Goal: Download file/media

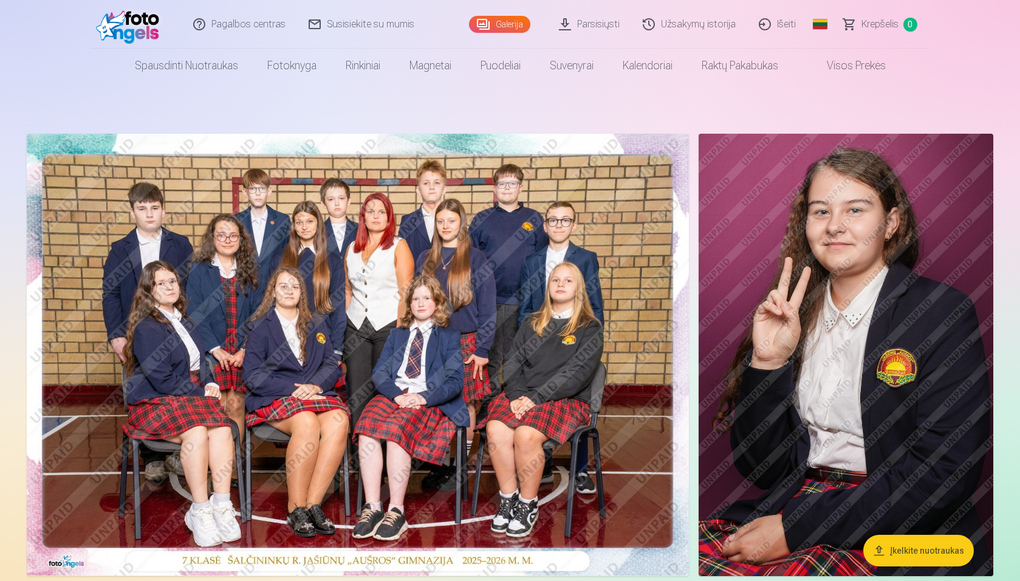
click at [588, 20] on link "Parsisiųsti" at bounding box center [590, 24] width 84 height 49
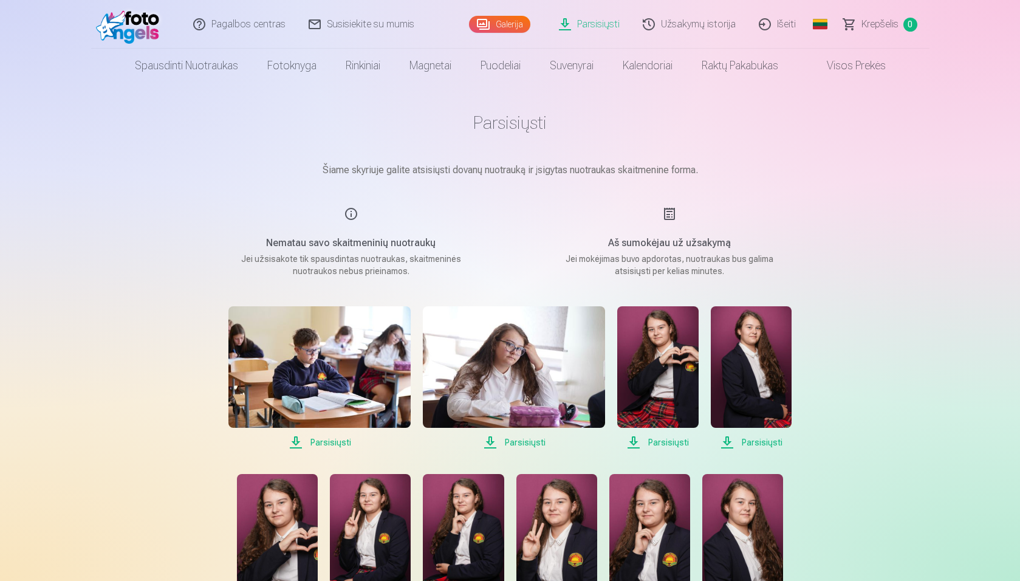
click at [668, 214] on div "Aš sumokėjau už užsakymą Jei mokėjimas buvo apdorotas, nuotraukas bus galima at…" at bounding box center [669, 242] width 289 height 70
click at [596, 26] on link "Parsisiųsti" at bounding box center [590, 24] width 84 height 49
click at [567, 21] on link "Parsisiųsti" at bounding box center [590, 24] width 84 height 49
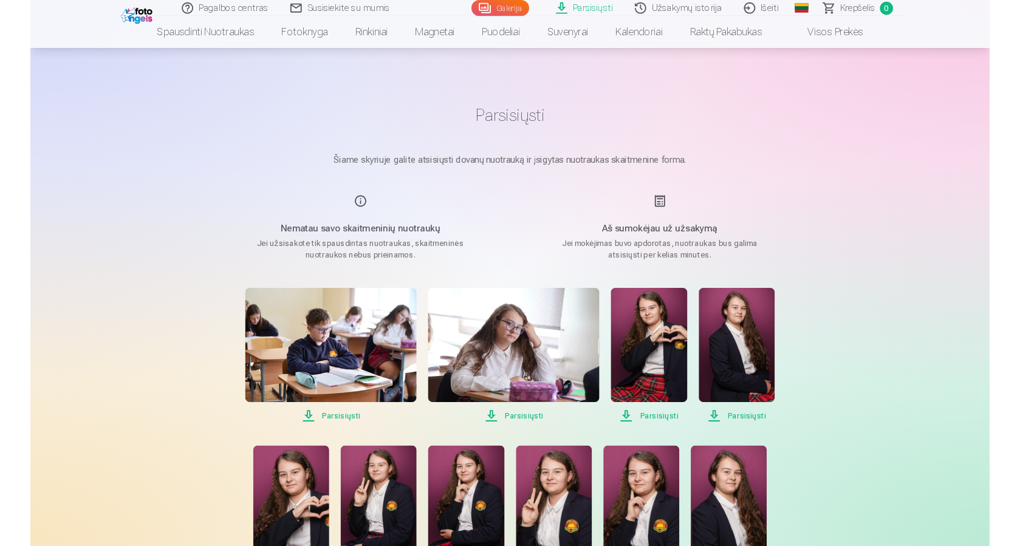
scroll to position [122, 0]
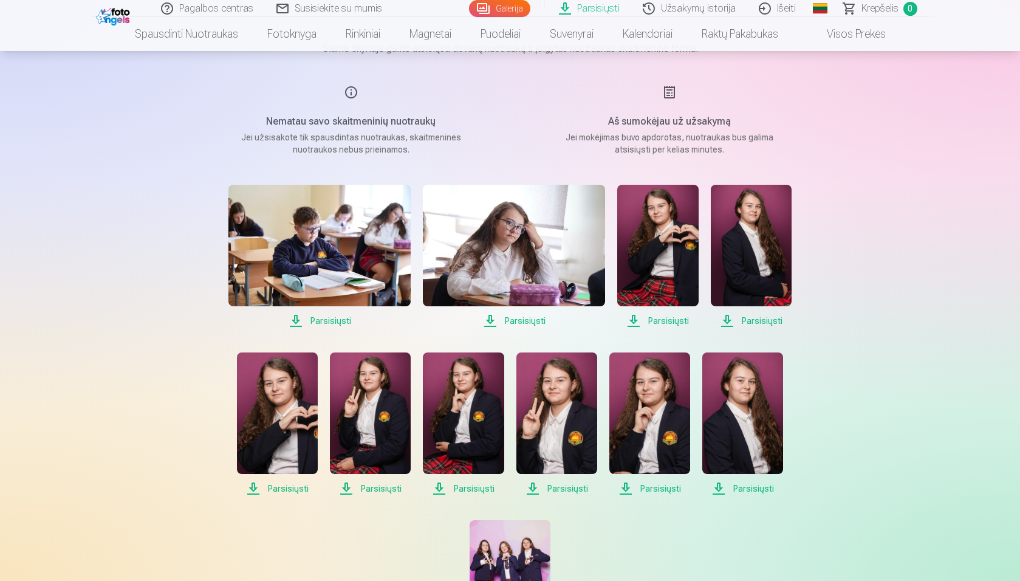
click at [660, 319] on span "Parsisiųsti" at bounding box center [657, 321] width 81 height 15
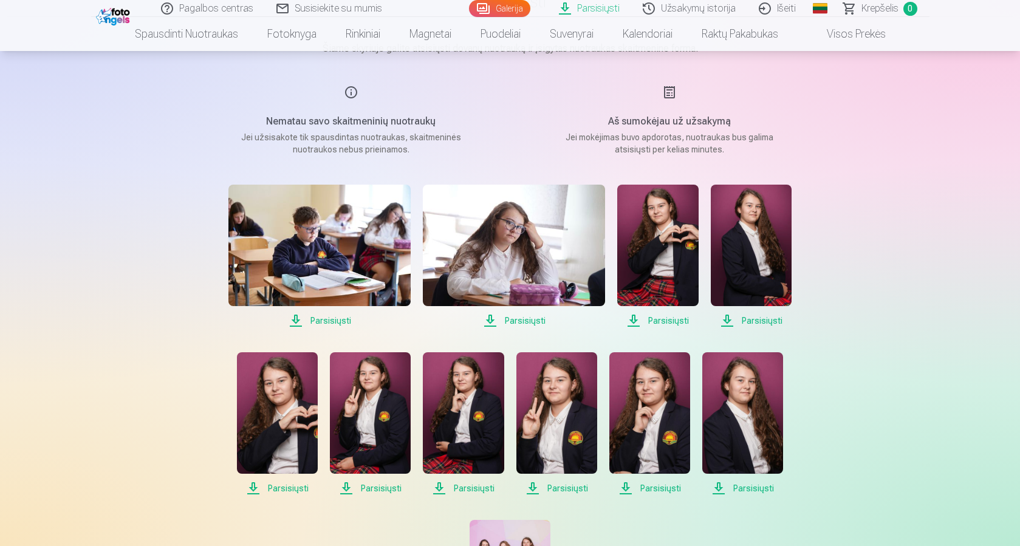
click at [764, 321] on span "Parsisiųsti" at bounding box center [751, 321] width 81 height 15
click at [529, 323] on span "Parsisiųsti" at bounding box center [514, 321] width 182 height 15
click at [331, 320] on span "Parsisiųsti" at bounding box center [319, 321] width 182 height 15
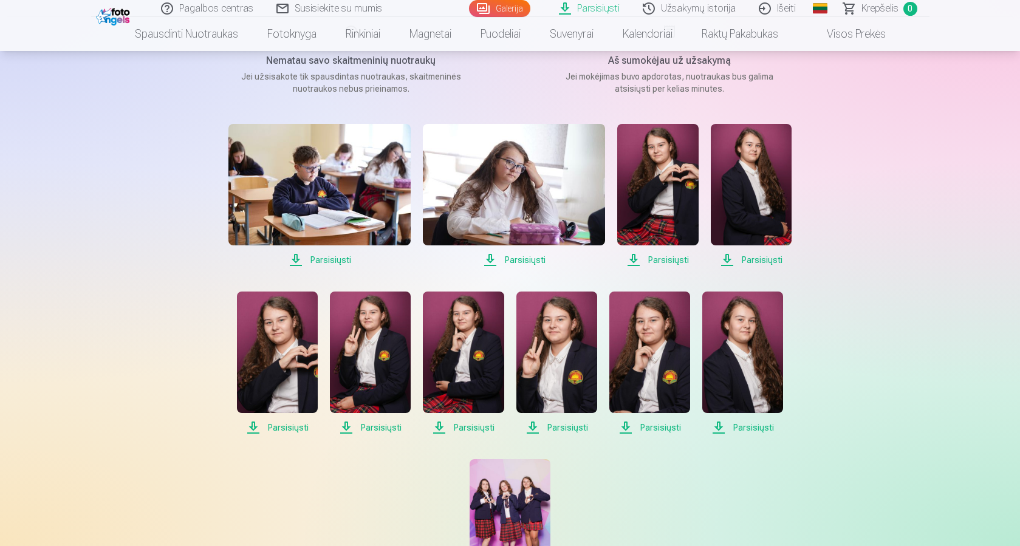
scroll to position [304, 0]
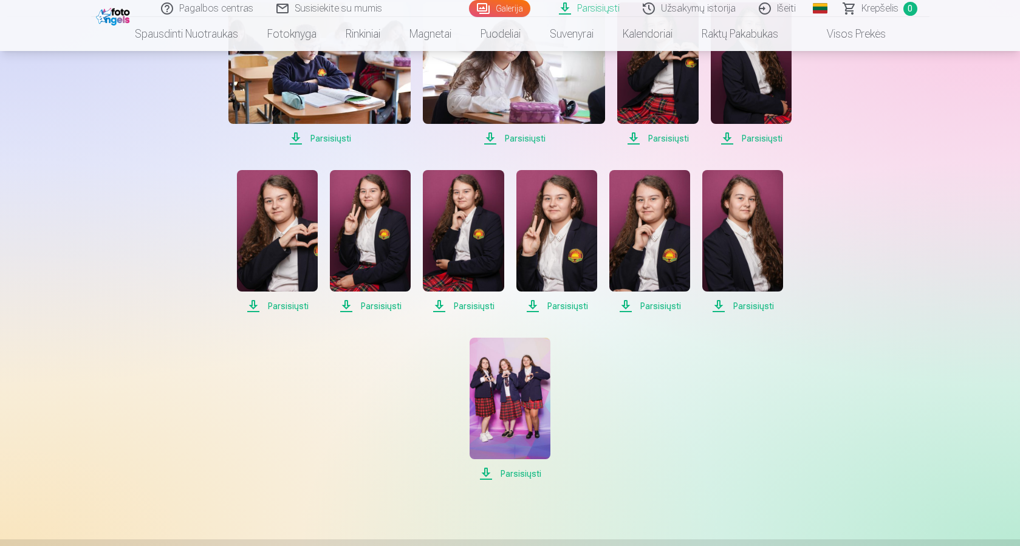
click at [513, 473] on span "Parsisiųsti" at bounding box center [510, 474] width 81 height 15
click at [289, 306] on span "Parsisiųsti" at bounding box center [277, 306] width 81 height 15
click at [381, 304] on span "Parsisiųsti" at bounding box center [370, 306] width 81 height 15
click at [456, 303] on span "Parsisiųsti" at bounding box center [463, 306] width 81 height 15
click at [561, 303] on span "Parsisiųsti" at bounding box center [556, 306] width 81 height 15
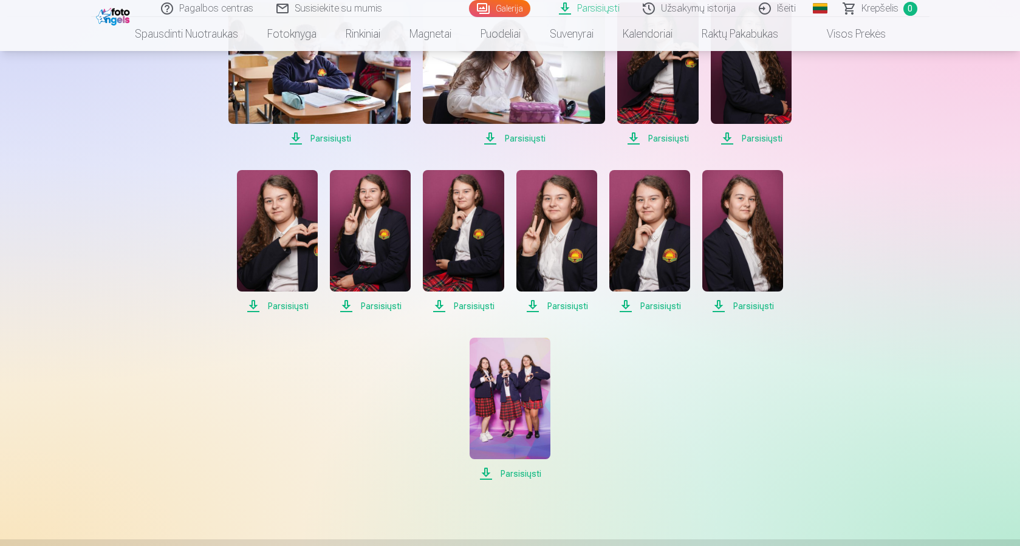
click at [661, 307] on span "Parsisiųsti" at bounding box center [649, 306] width 81 height 15
click at [760, 306] on span "Parsisiųsti" at bounding box center [742, 306] width 81 height 15
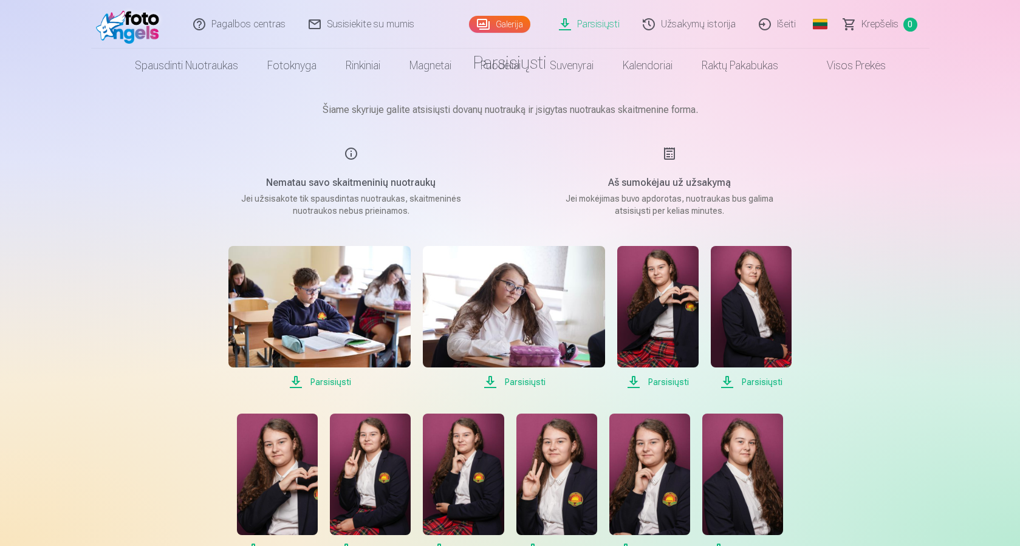
scroll to position [0, 0]
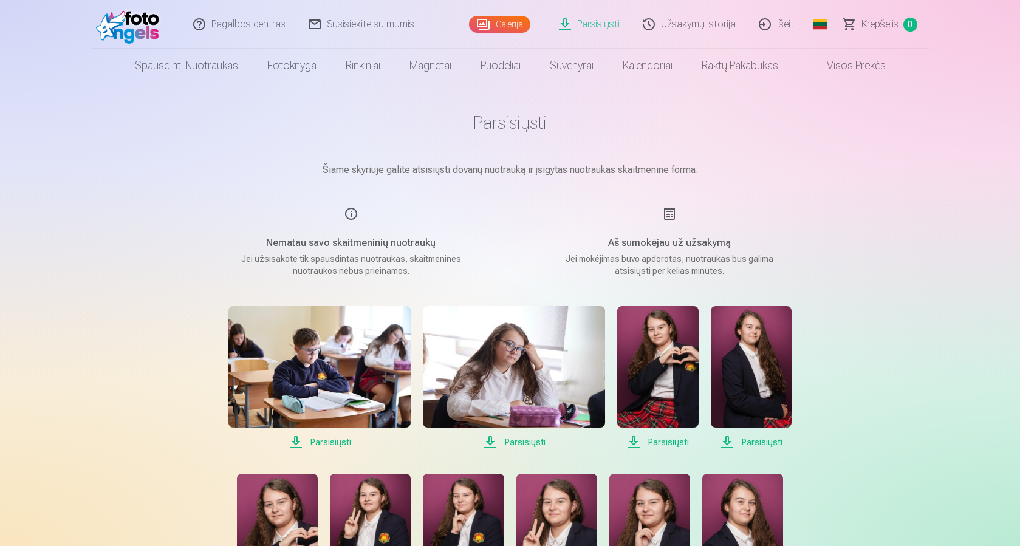
click at [687, 21] on link "Užsakymų istorija" at bounding box center [690, 24] width 116 height 49
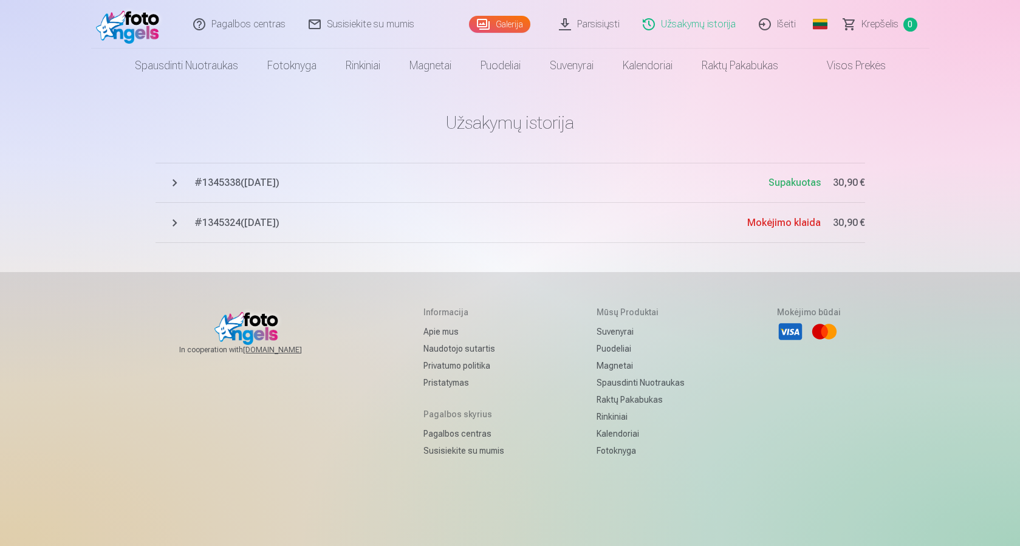
click at [510, 24] on link "Galerija" at bounding box center [499, 24] width 61 height 17
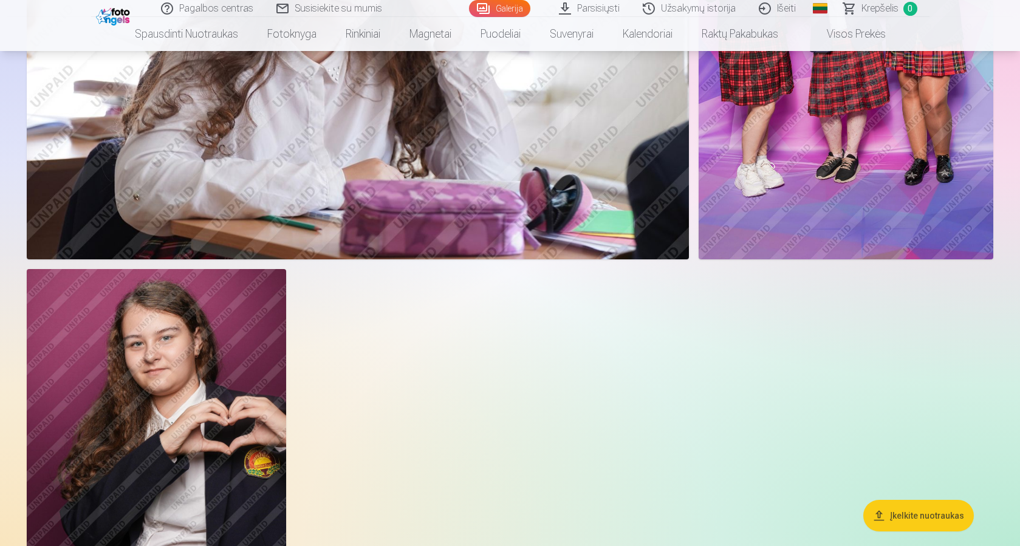
scroll to position [2127, 0]
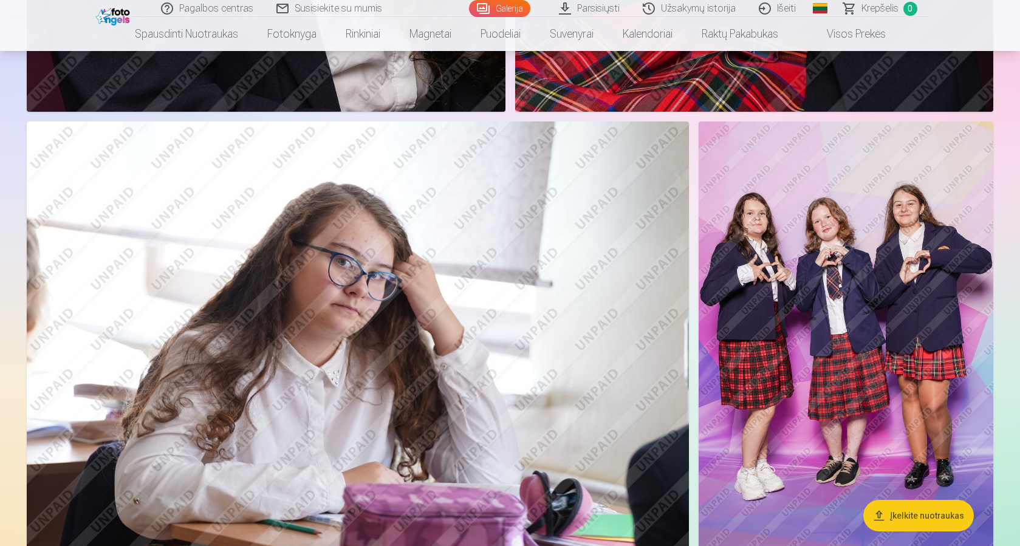
click at [883, 4] on span "Krepšelis" at bounding box center [880, 8] width 37 height 15
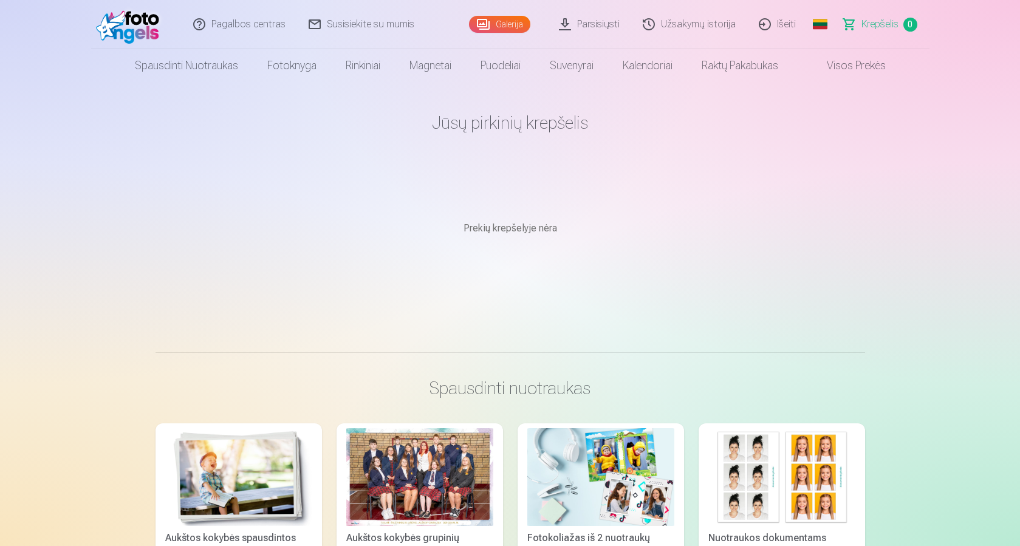
click at [499, 19] on link "Galerija" at bounding box center [499, 24] width 61 height 17
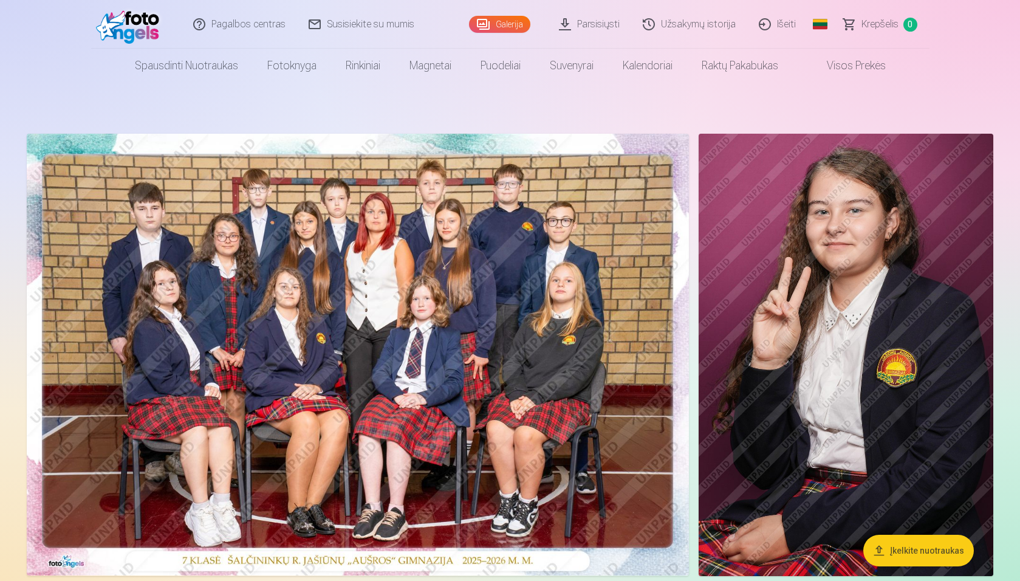
click at [701, 22] on link "Užsakymų istorija" at bounding box center [690, 24] width 116 height 49
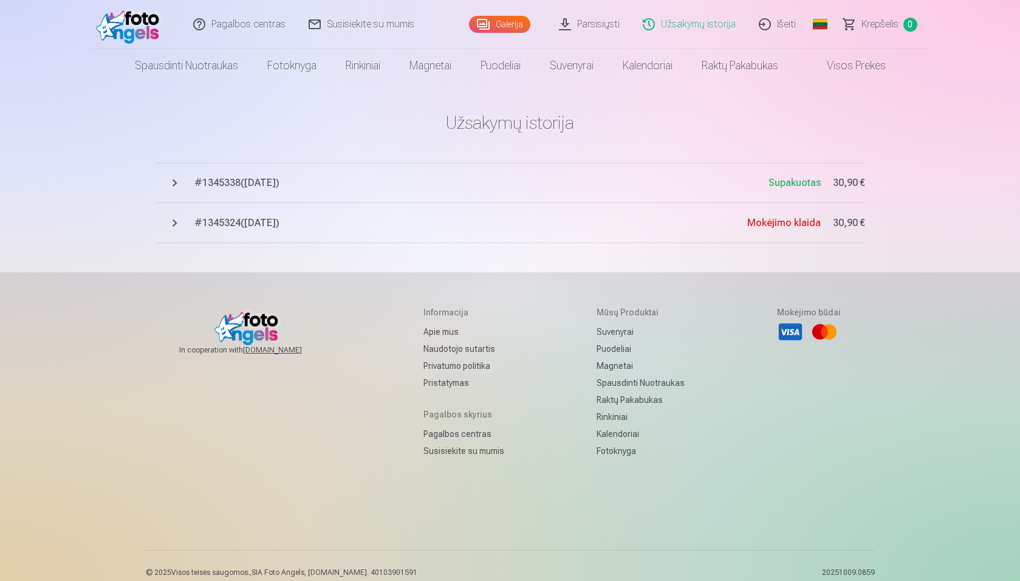
click at [801, 176] on span "Supakuotas" at bounding box center [795, 183] width 52 height 15
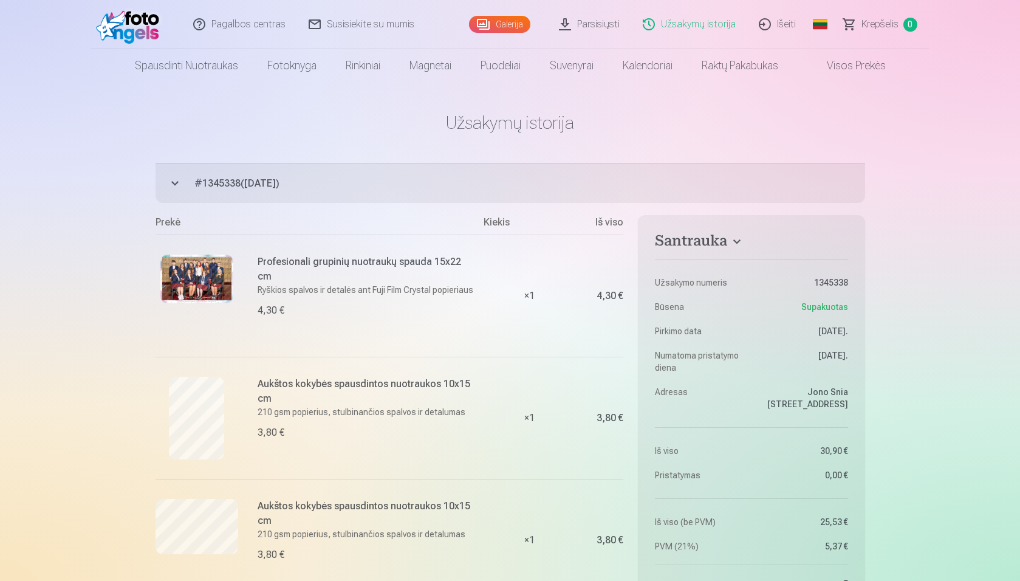
click at [781, 21] on link "Išeiti" at bounding box center [778, 24] width 60 height 49
